Goal: Task Accomplishment & Management: Manage account settings

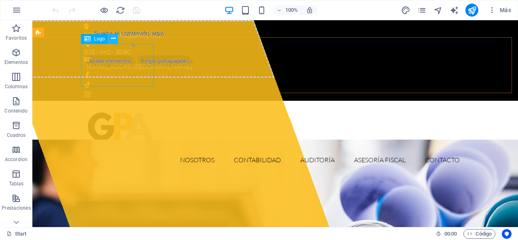
click at [117, 40] on button at bounding box center [113, 39] width 10 height 10
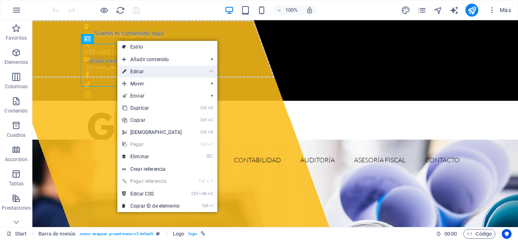
click at [133, 70] on link "⏎ Editar" at bounding box center [152, 72] width 70 height 12
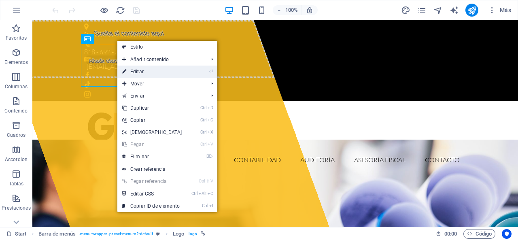
select select "px"
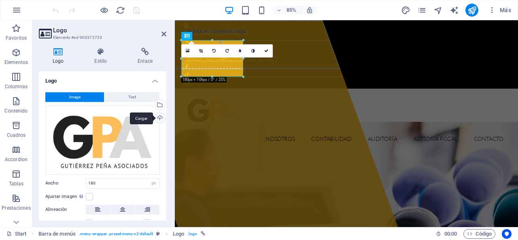
click at [159, 119] on div "Cargar" at bounding box center [159, 118] width 12 height 12
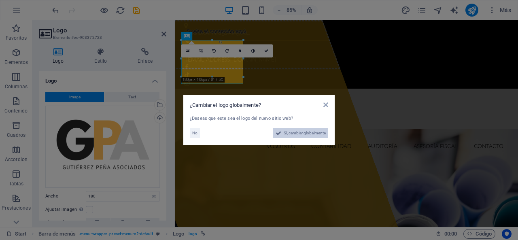
click at [303, 133] on span "Sí, cambiar globalmente" at bounding box center [305, 133] width 42 height 10
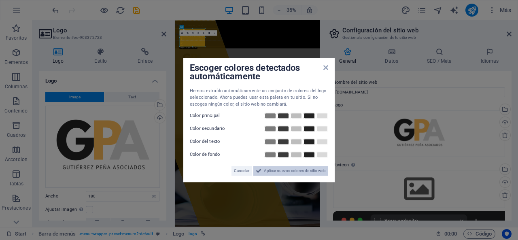
click at [293, 174] on span "Aplicar nuevos colores de sitio web" at bounding box center [295, 171] width 62 height 10
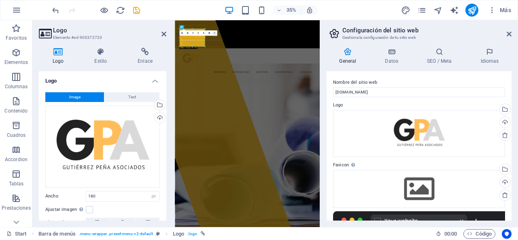
click at [213, 32] on link at bounding box center [214, 32] width 5 height 5
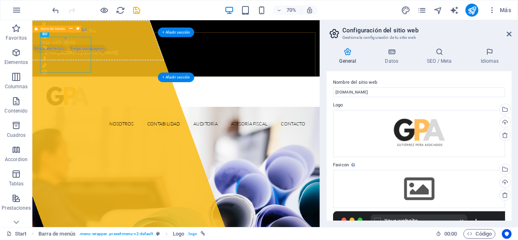
click at [284, 101] on div "Nosotros Contabilidad Auditoría Asesoría Fiscal Contacto" at bounding box center [237, 143] width 410 height 84
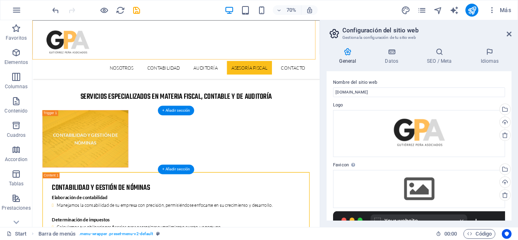
scroll to position [1958, 0]
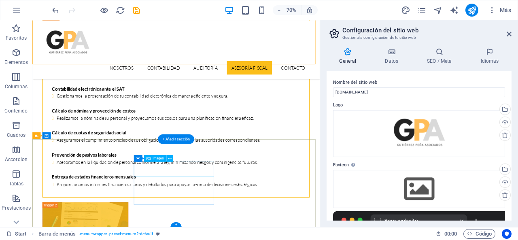
select select "px"
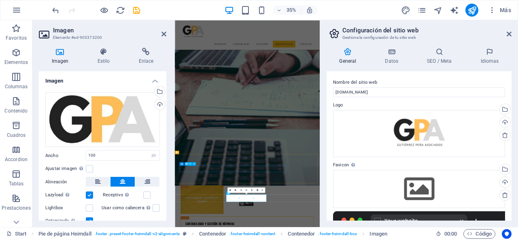
scroll to position [1899, 0]
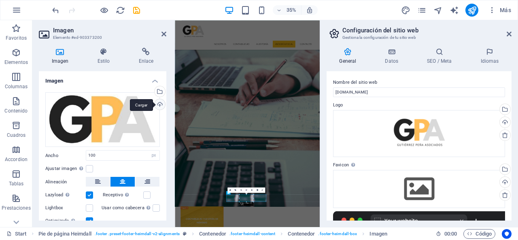
click at [160, 107] on div "Cargar" at bounding box center [159, 105] width 12 height 12
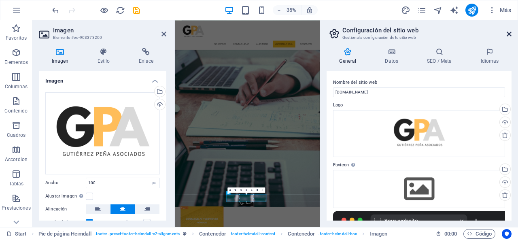
click at [509, 33] on icon at bounding box center [509, 34] width 5 height 6
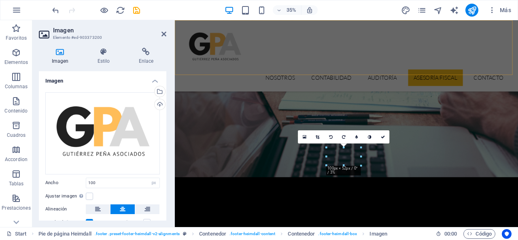
scroll to position [1984, 0]
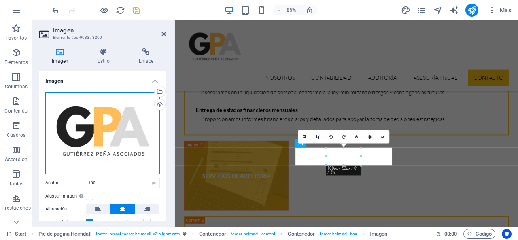
click at [134, 134] on div "Arrastra archivos aquí, haz clic para escoger archivos o selecciona archivos de…" at bounding box center [102, 133] width 114 height 82
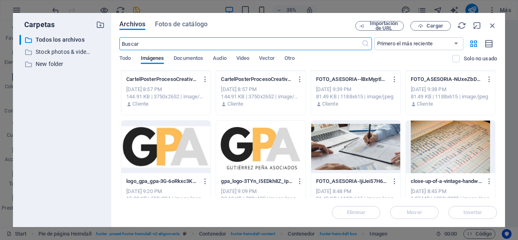
scroll to position [81, 0]
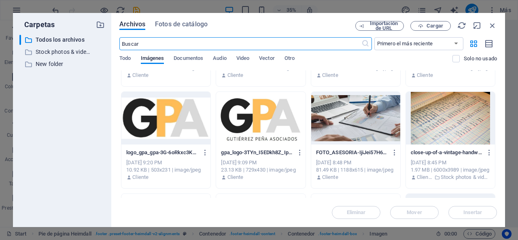
click at [257, 123] on div at bounding box center [260, 118] width 89 height 53
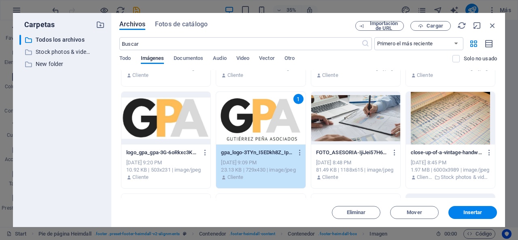
click at [257, 123] on div "1" at bounding box center [260, 118] width 89 height 53
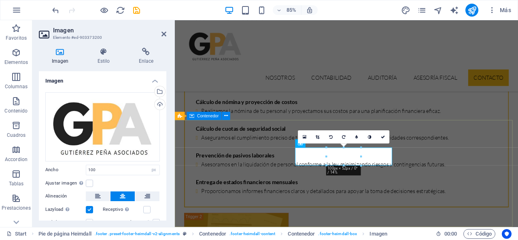
scroll to position [1984, 0]
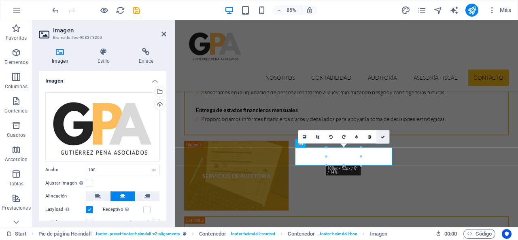
click at [383, 136] on icon at bounding box center [383, 137] width 4 height 4
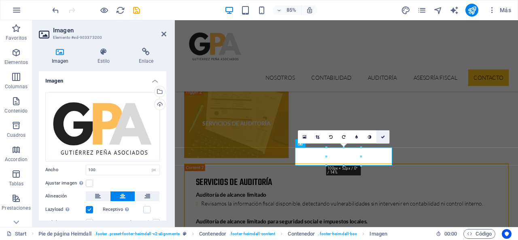
scroll to position [1969, 0]
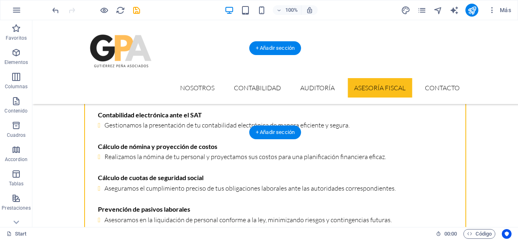
scroll to position [2005, 0]
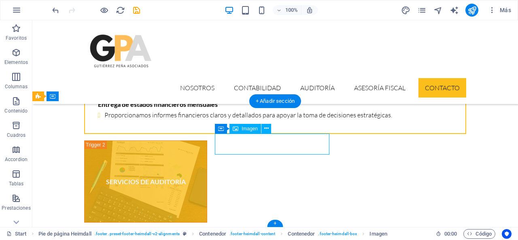
scroll to position [1984, 0]
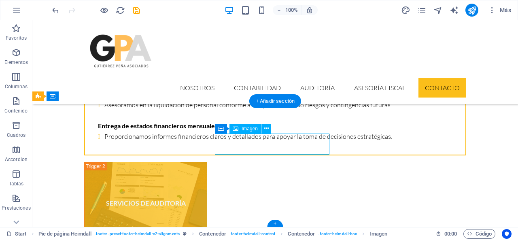
select select "px"
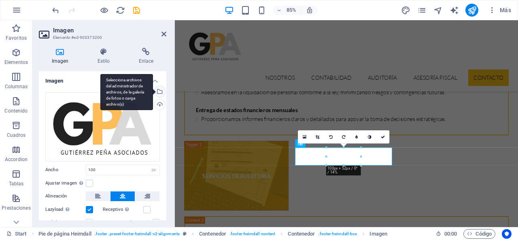
click at [159, 96] on div "Selecciona archivos del administrador de archivos, de la galería de fotos o car…" at bounding box center [159, 92] width 12 height 12
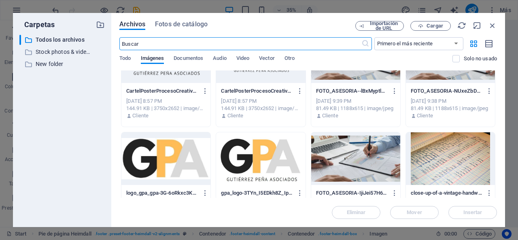
scroll to position [81, 0]
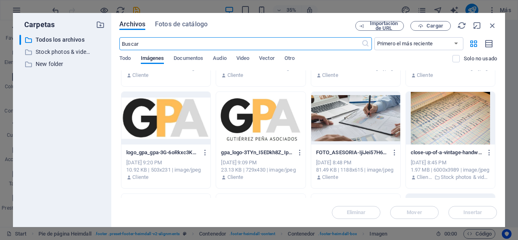
click at [170, 115] on div at bounding box center [165, 118] width 89 height 53
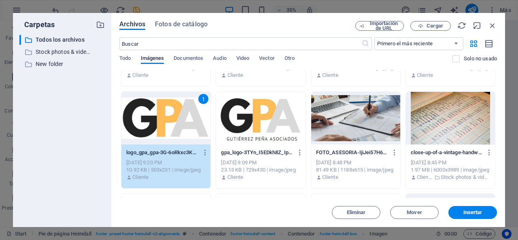
click at [178, 124] on div "1" at bounding box center [165, 118] width 89 height 53
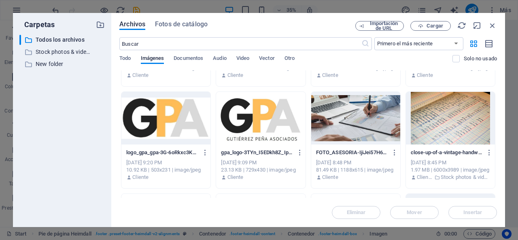
click at [178, 124] on div at bounding box center [165, 118] width 89 height 53
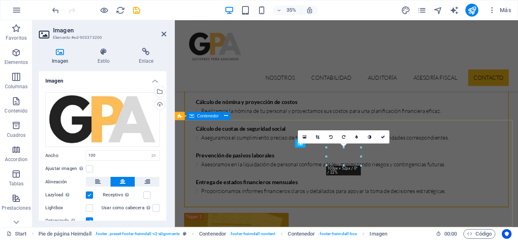
scroll to position [1984, 0]
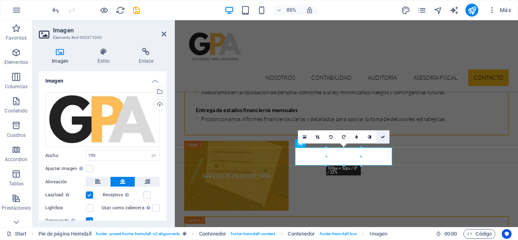
click at [385, 136] on link at bounding box center [382, 136] width 13 height 13
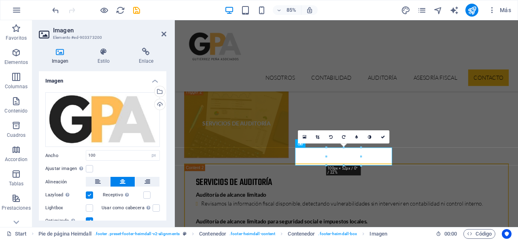
scroll to position [2005, 0]
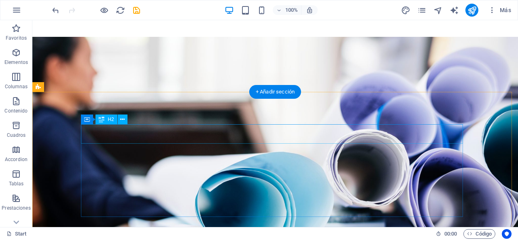
scroll to position [185, 0]
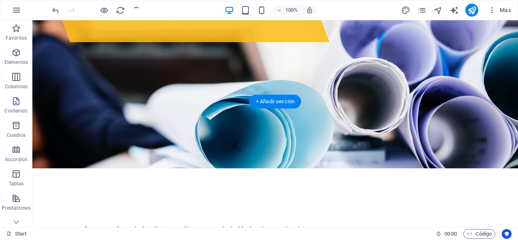
scroll to position [0, 0]
